Goal: Task Accomplishment & Management: Use online tool/utility

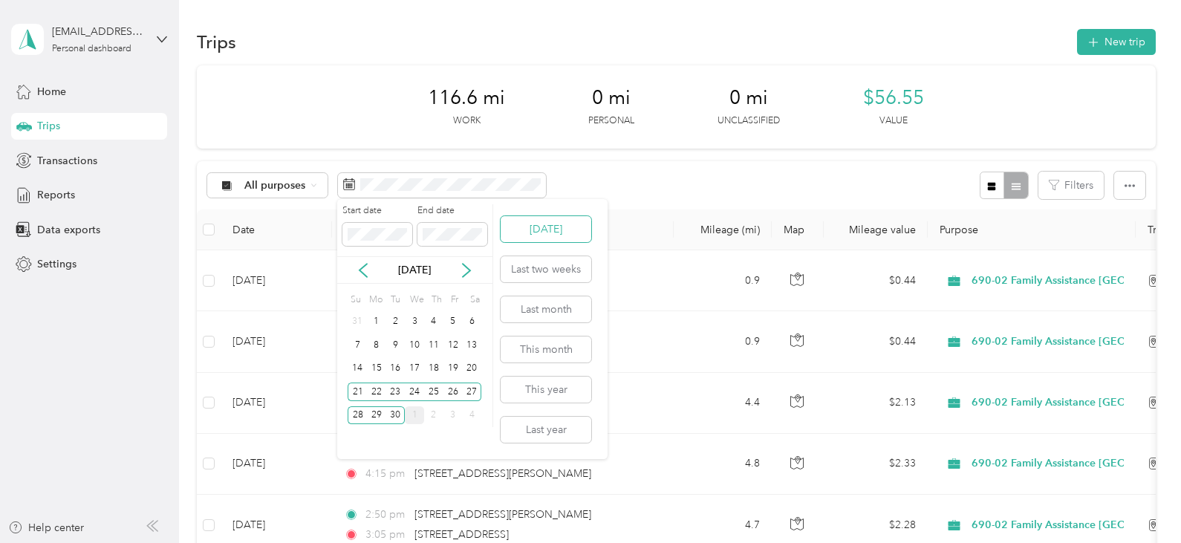
click at [530, 236] on button "[DATE]" at bounding box center [546, 229] width 91 height 26
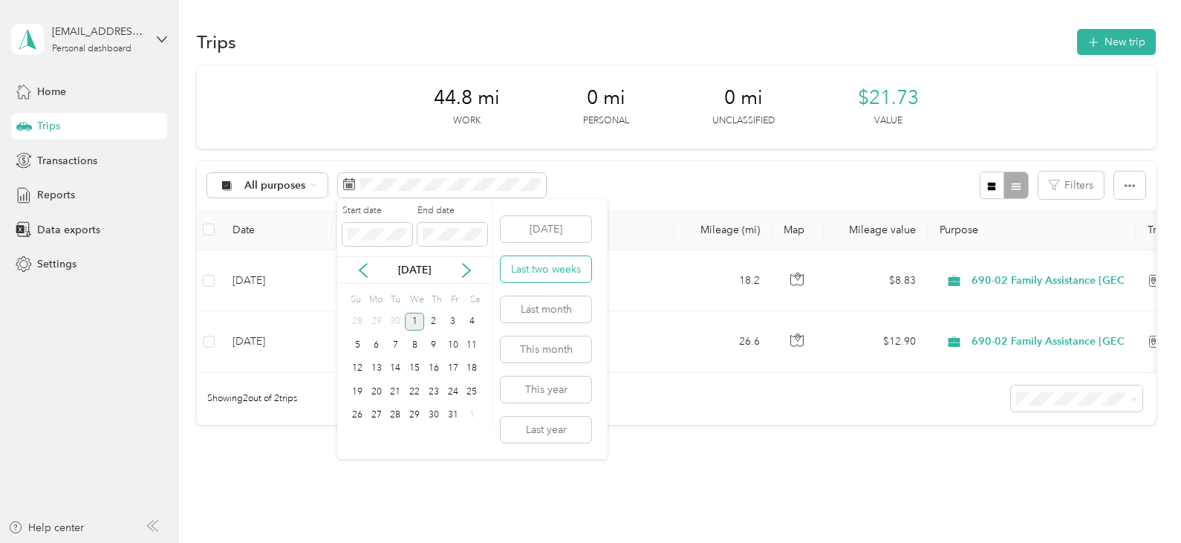
click at [547, 274] on button "Last two weeks" at bounding box center [546, 269] width 91 height 26
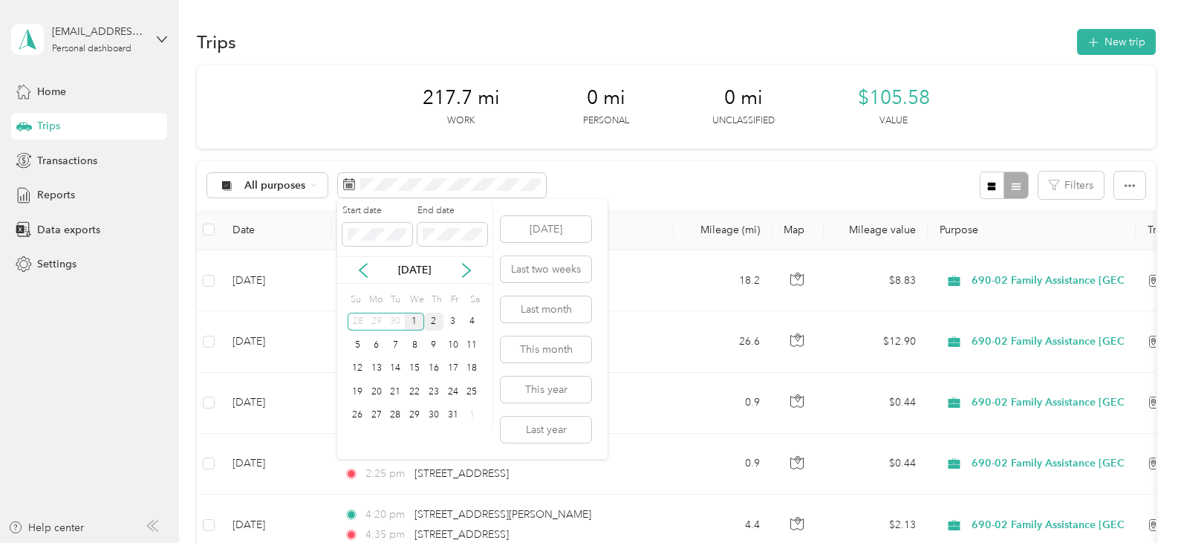
click at [437, 319] on div "2" at bounding box center [433, 322] width 19 height 19
click at [370, 270] on icon at bounding box center [363, 270] width 15 height 15
click at [383, 337] on div "8" at bounding box center [376, 345] width 19 height 19
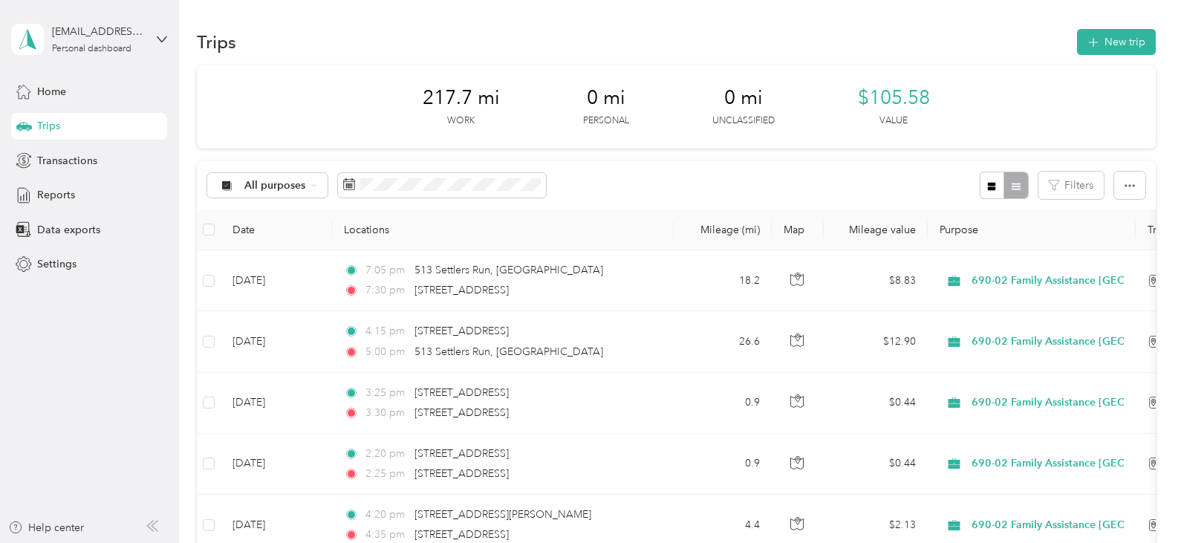
click at [605, 185] on div "All purposes Filters" at bounding box center [676, 185] width 958 height 48
click at [92, 230] on span "Data exports" at bounding box center [68, 230] width 63 height 16
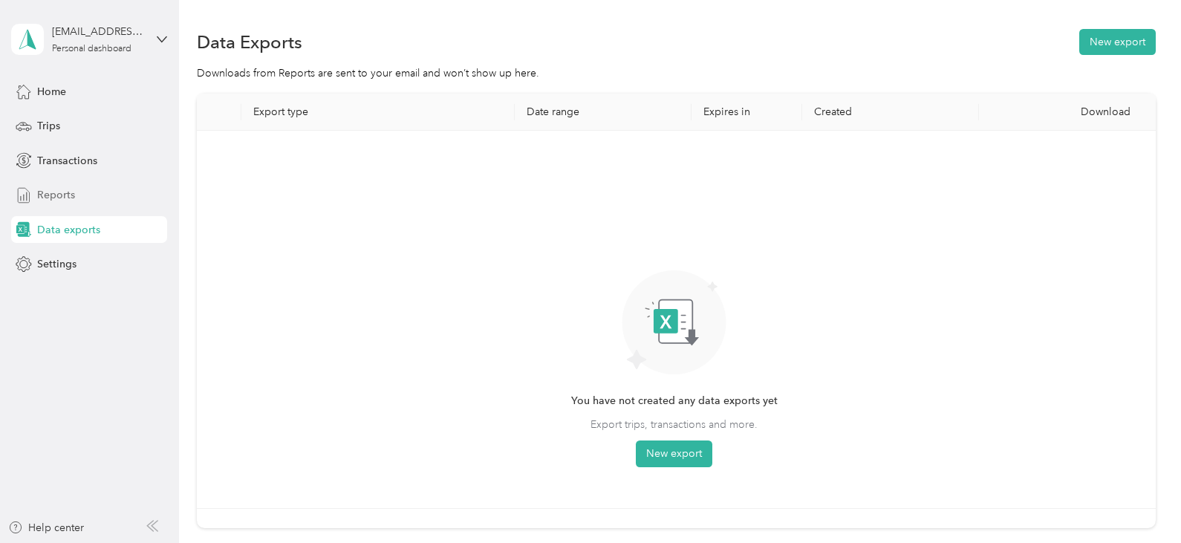
click at [68, 198] on span "Reports" at bounding box center [56, 195] width 38 height 16
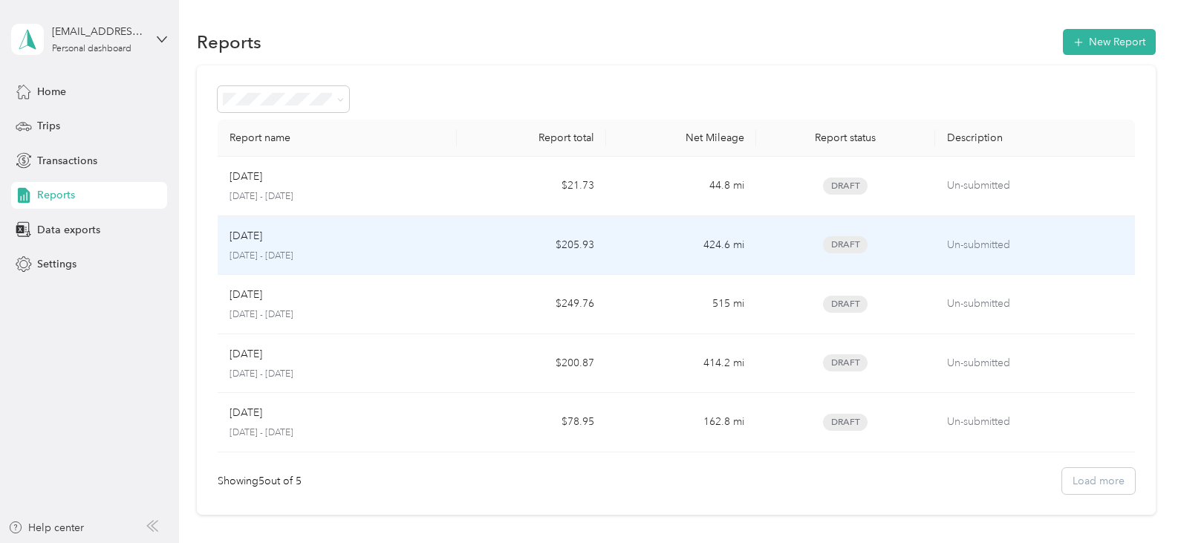
click at [415, 231] on div "[DATE]" at bounding box center [337, 236] width 215 height 16
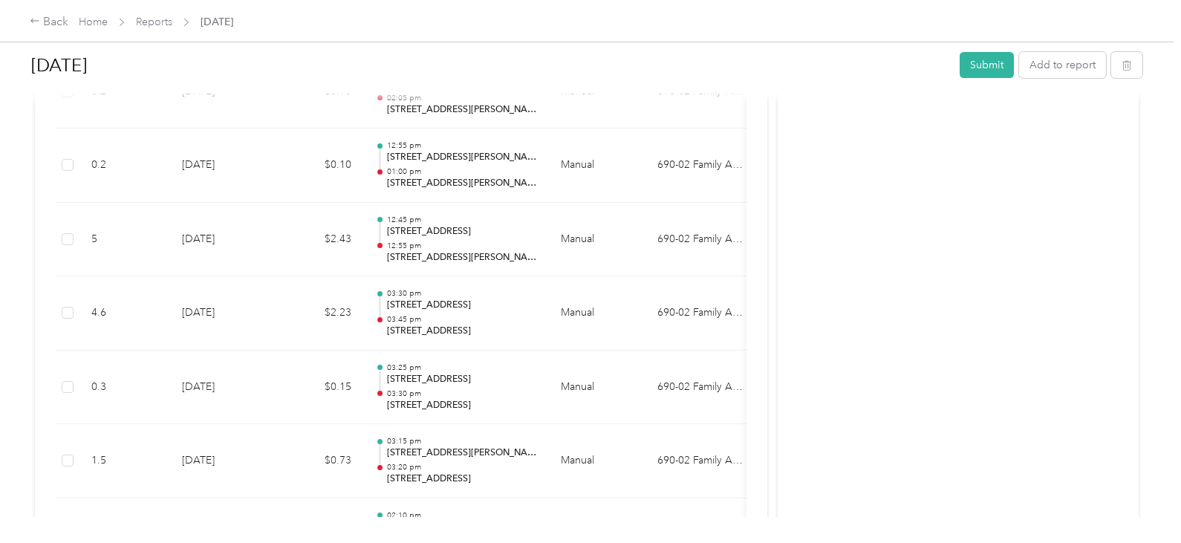
scroll to position [2247, 0]
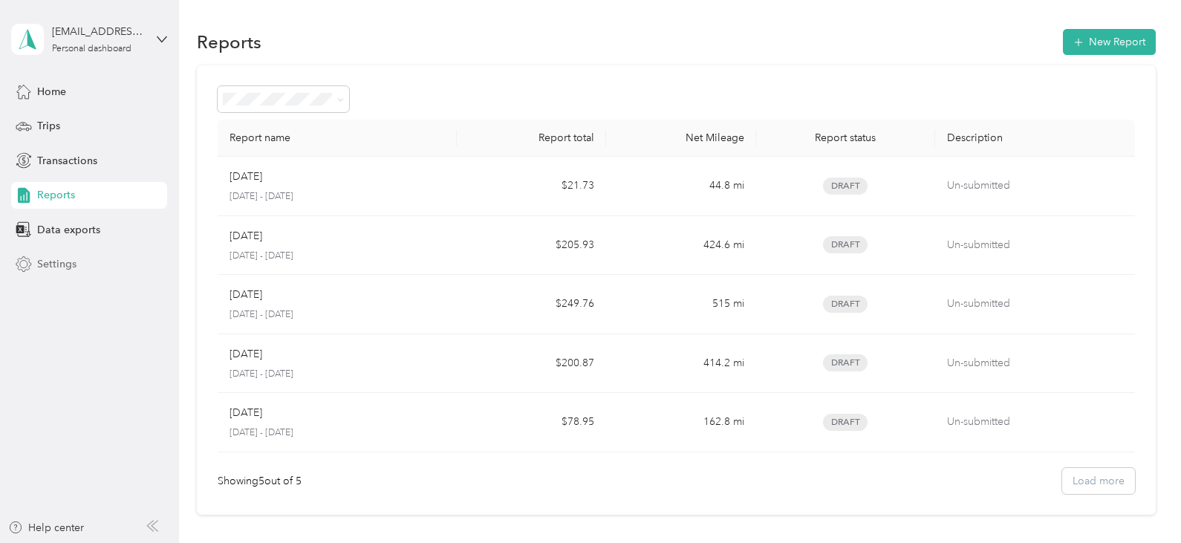
click at [58, 251] on div "Settings" at bounding box center [89, 264] width 156 height 27
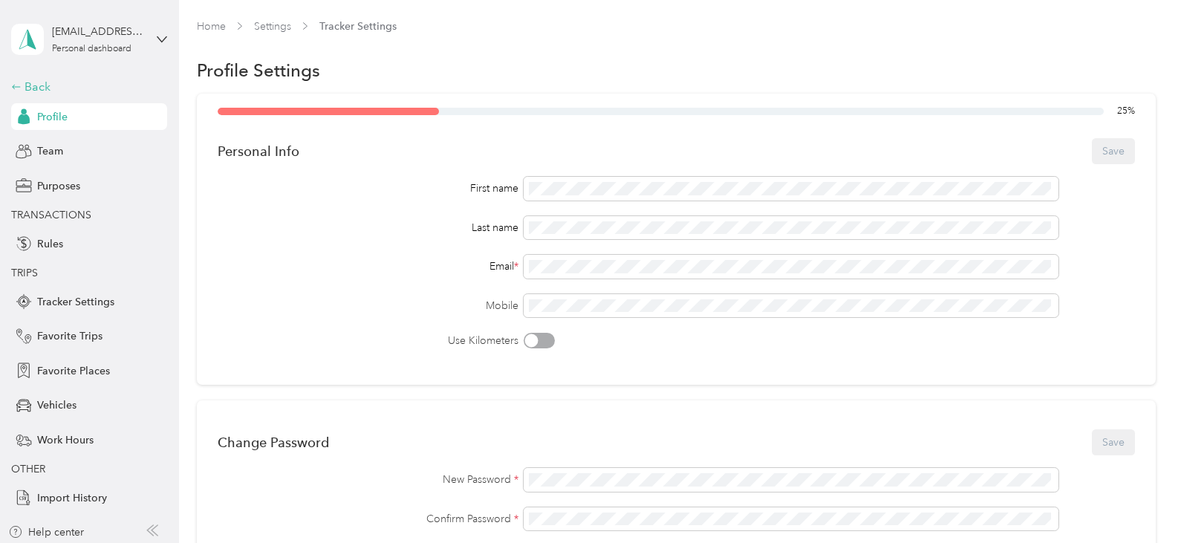
click at [26, 91] on div "Back" at bounding box center [85, 87] width 149 height 18
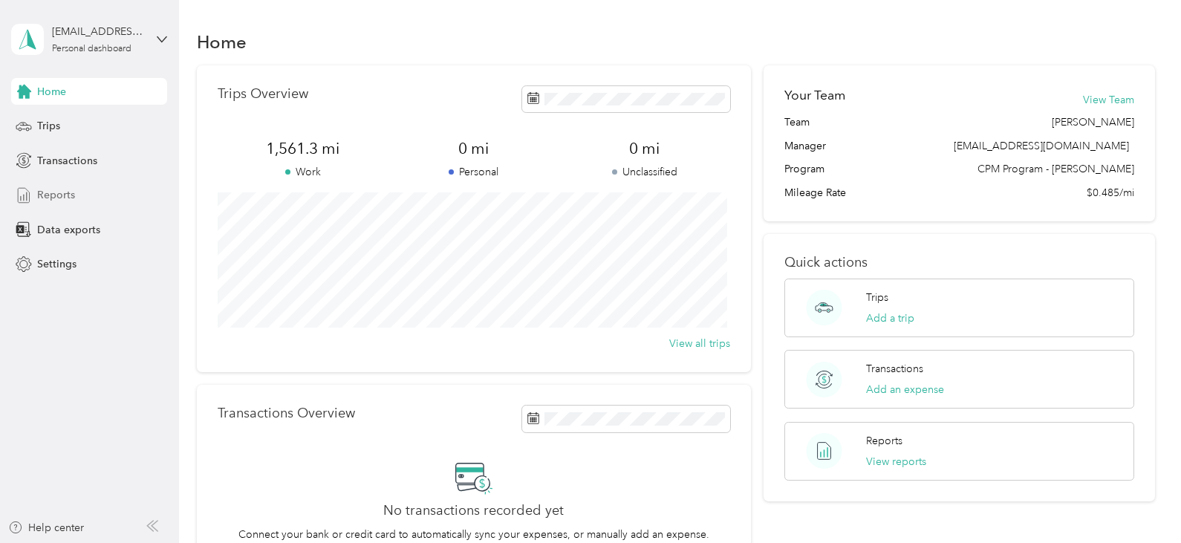
click at [53, 204] on div "Reports" at bounding box center [89, 195] width 156 height 27
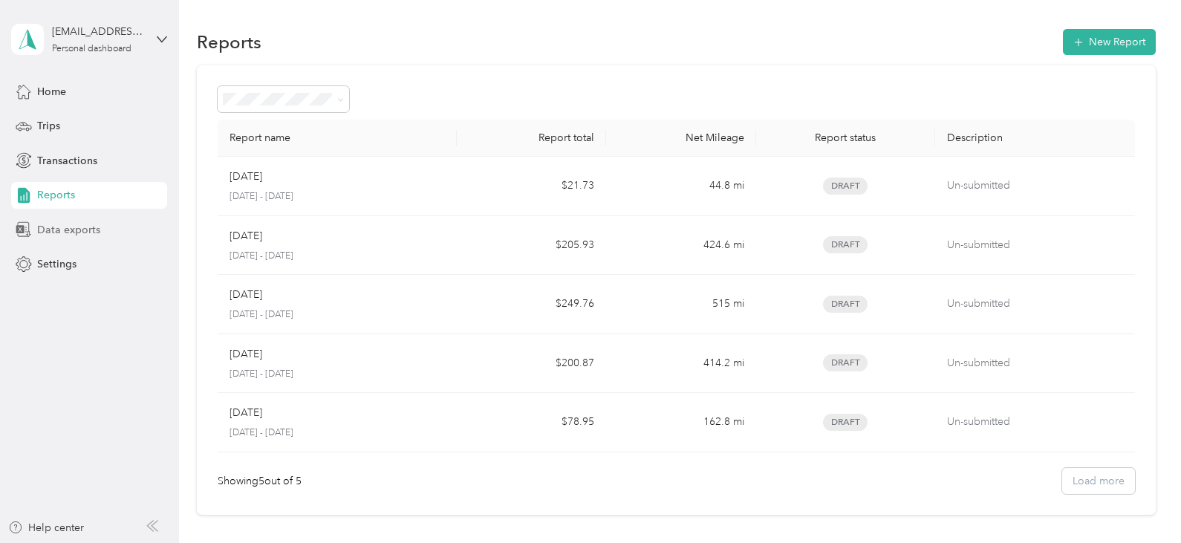
click at [57, 227] on span "Data exports" at bounding box center [68, 230] width 63 height 16
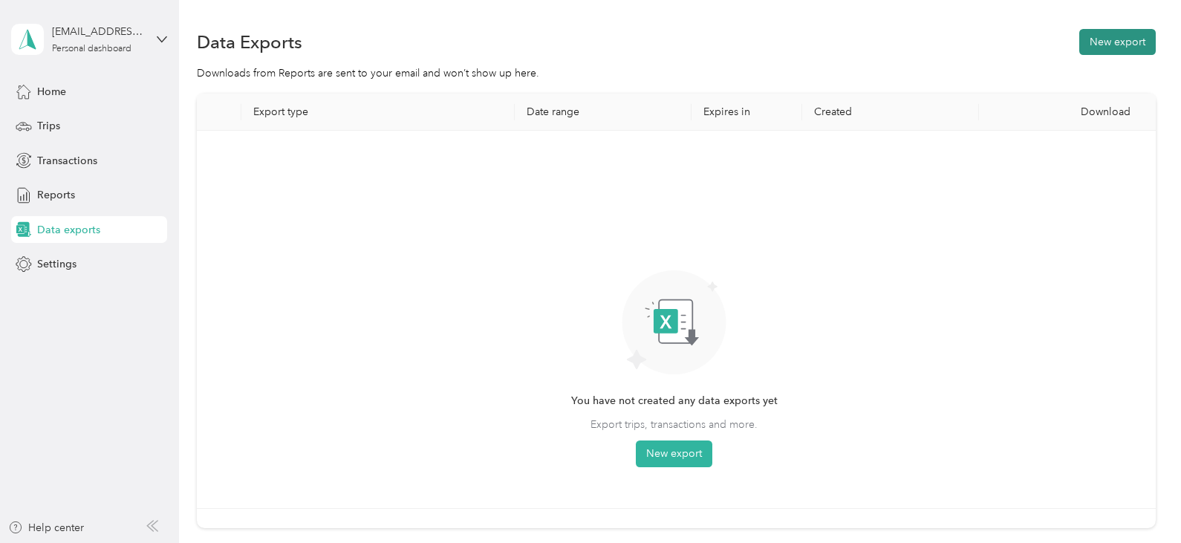
click at [1129, 33] on button "New export" at bounding box center [1117, 42] width 77 height 26
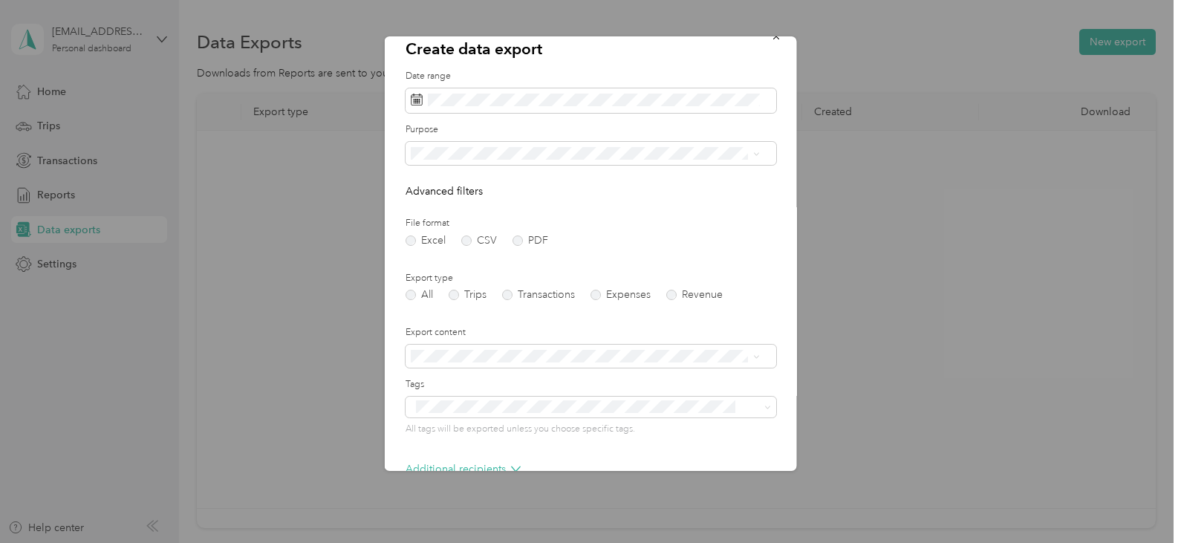
scroll to position [19, 0]
click at [519, 237] on label "PDF" at bounding box center [531, 240] width 36 height 10
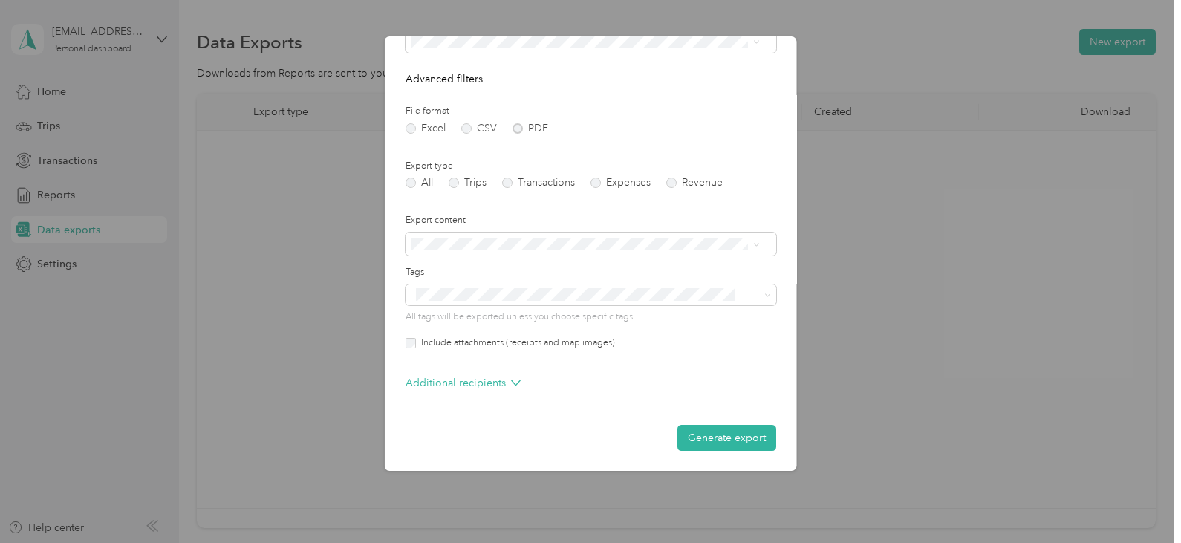
scroll to position [131, 0]
click at [464, 180] on label "Trips" at bounding box center [468, 182] width 38 height 10
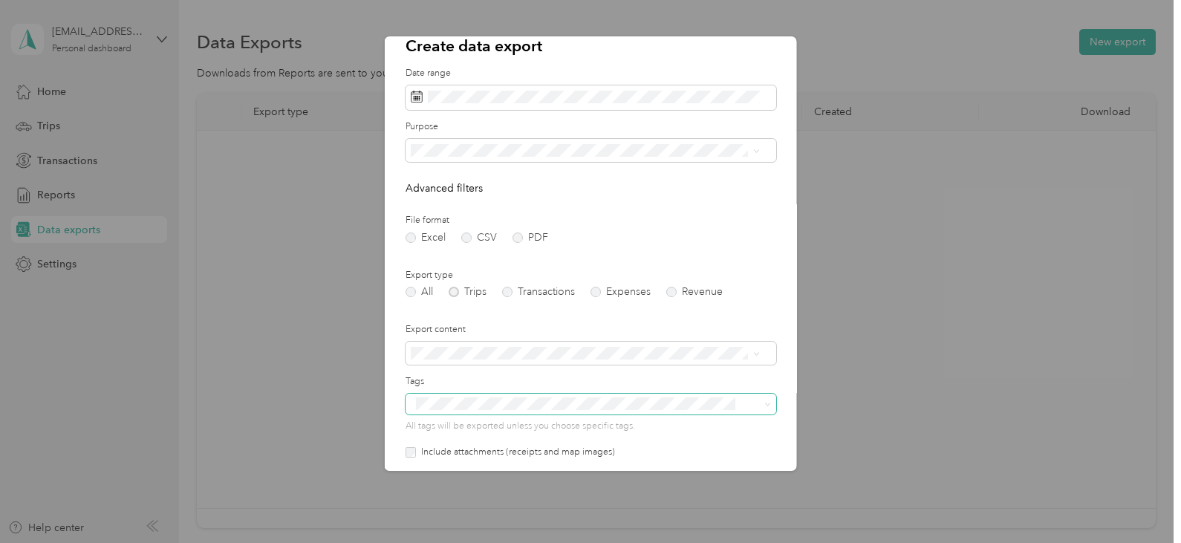
scroll to position [0, 0]
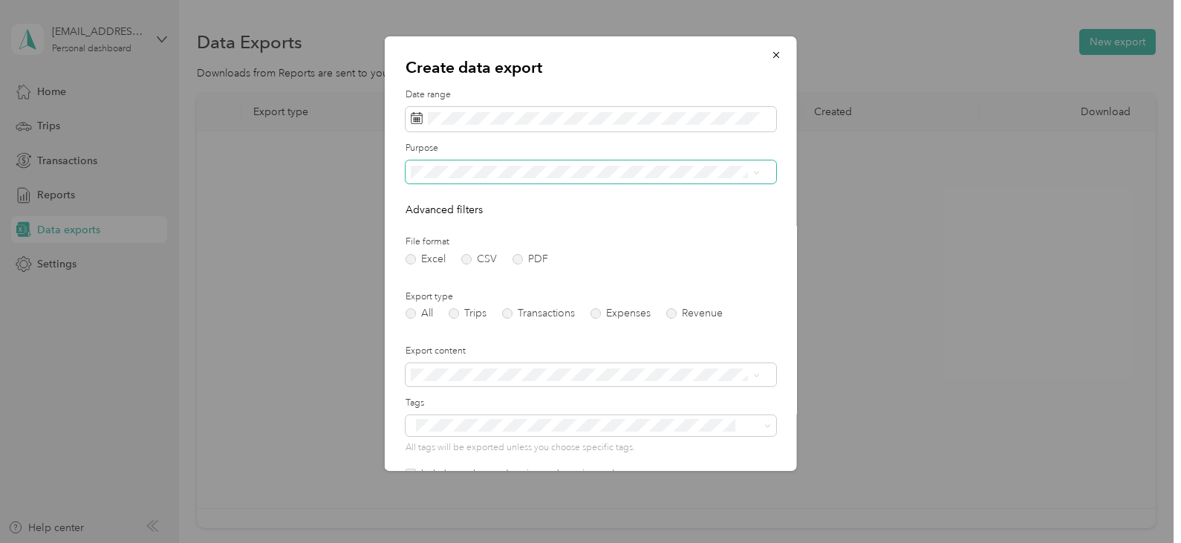
click at [536, 180] on span at bounding box center [591, 172] width 371 height 24
click at [585, 163] on span at bounding box center [591, 172] width 371 height 24
click at [753, 165] on span at bounding box center [591, 172] width 371 height 24
click at [605, 241] on li "690-02 Family Assistance [GEOGRAPHIC_DATA]" at bounding box center [586, 248] width 360 height 26
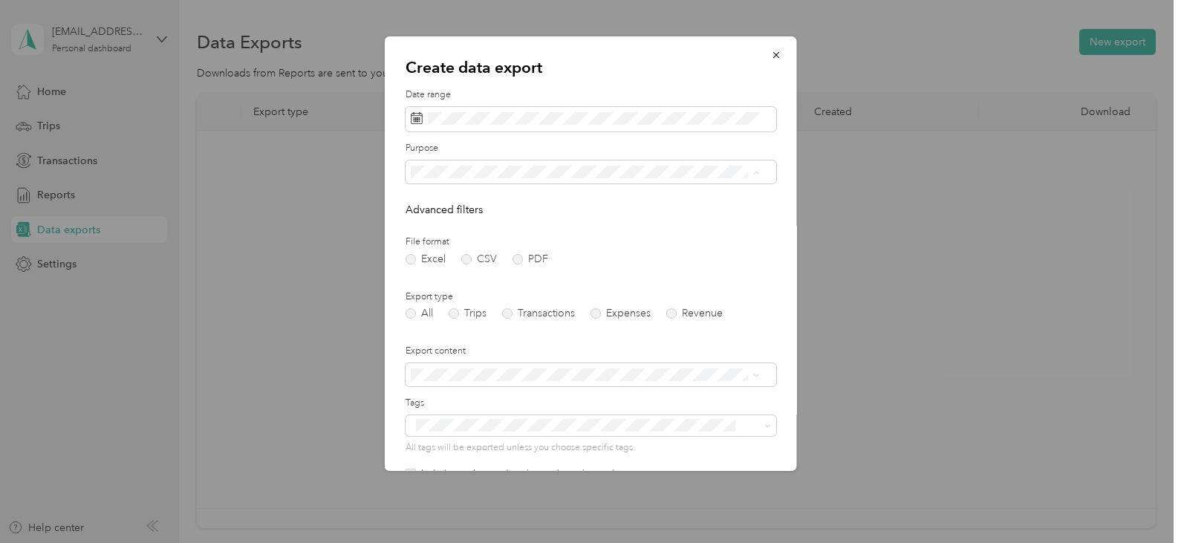
click at [594, 193] on div "All" at bounding box center [585, 198] width 339 height 16
click at [608, 108] on span at bounding box center [591, 119] width 371 height 25
click at [771, 48] on span "button" at bounding box center [776, 54] width 10 height 13
